Goal: Understand process/instructions

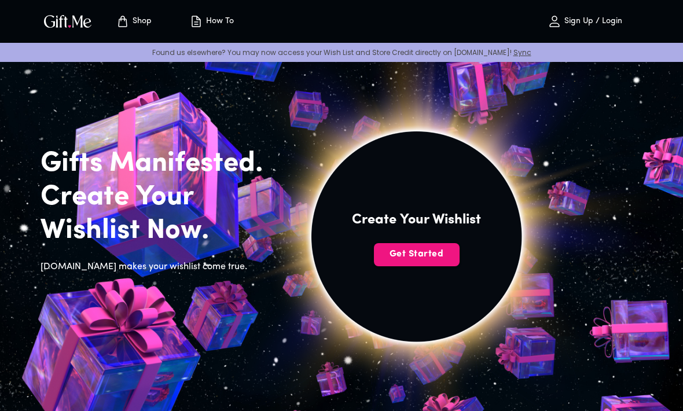
click at [231, 31] on button "How To" at bounding box center [211, 21] width 64 height 37
